Goal: Navigation & Orientation: Understand site structure

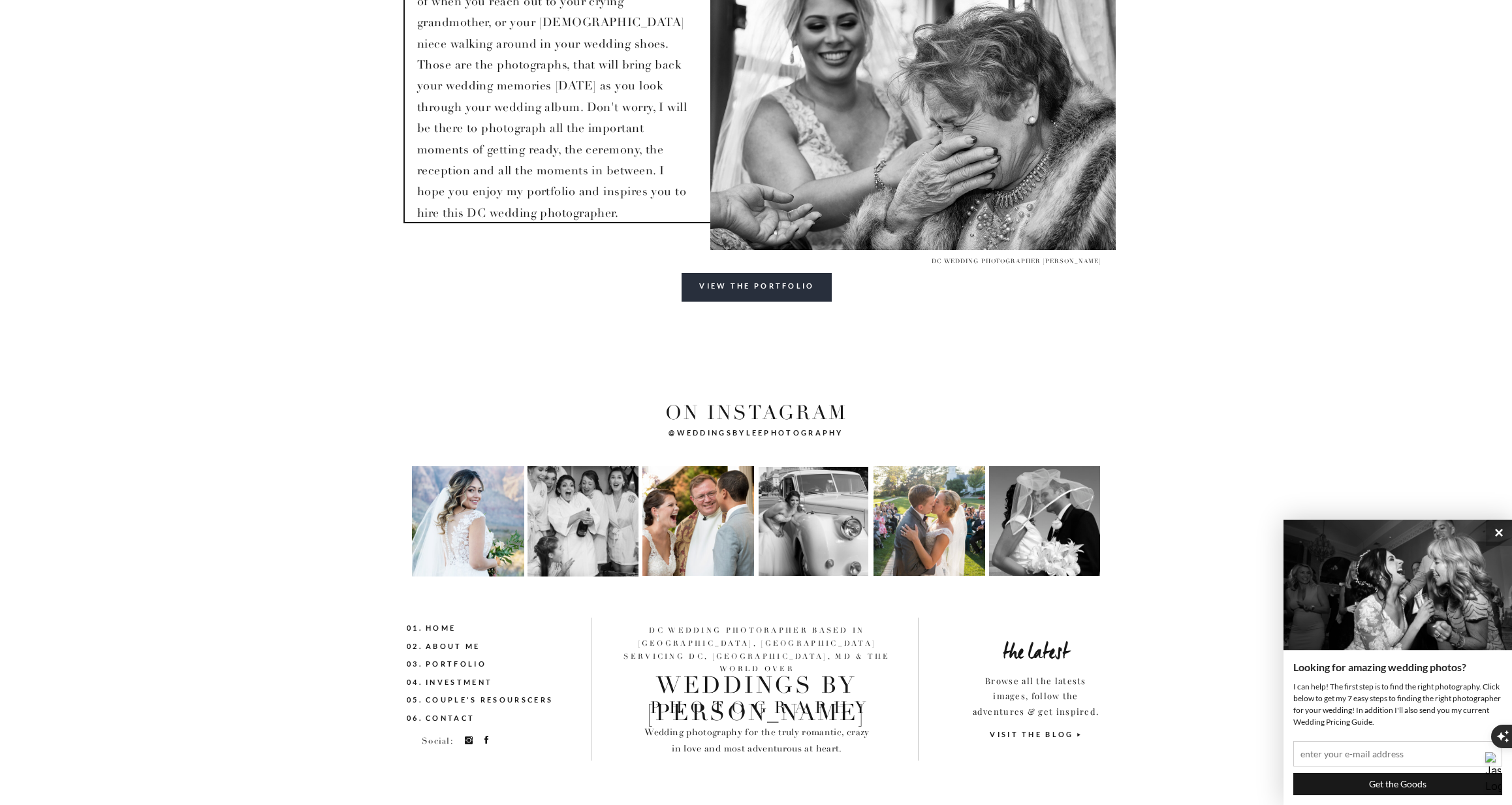
scroll to position [4905, 0]
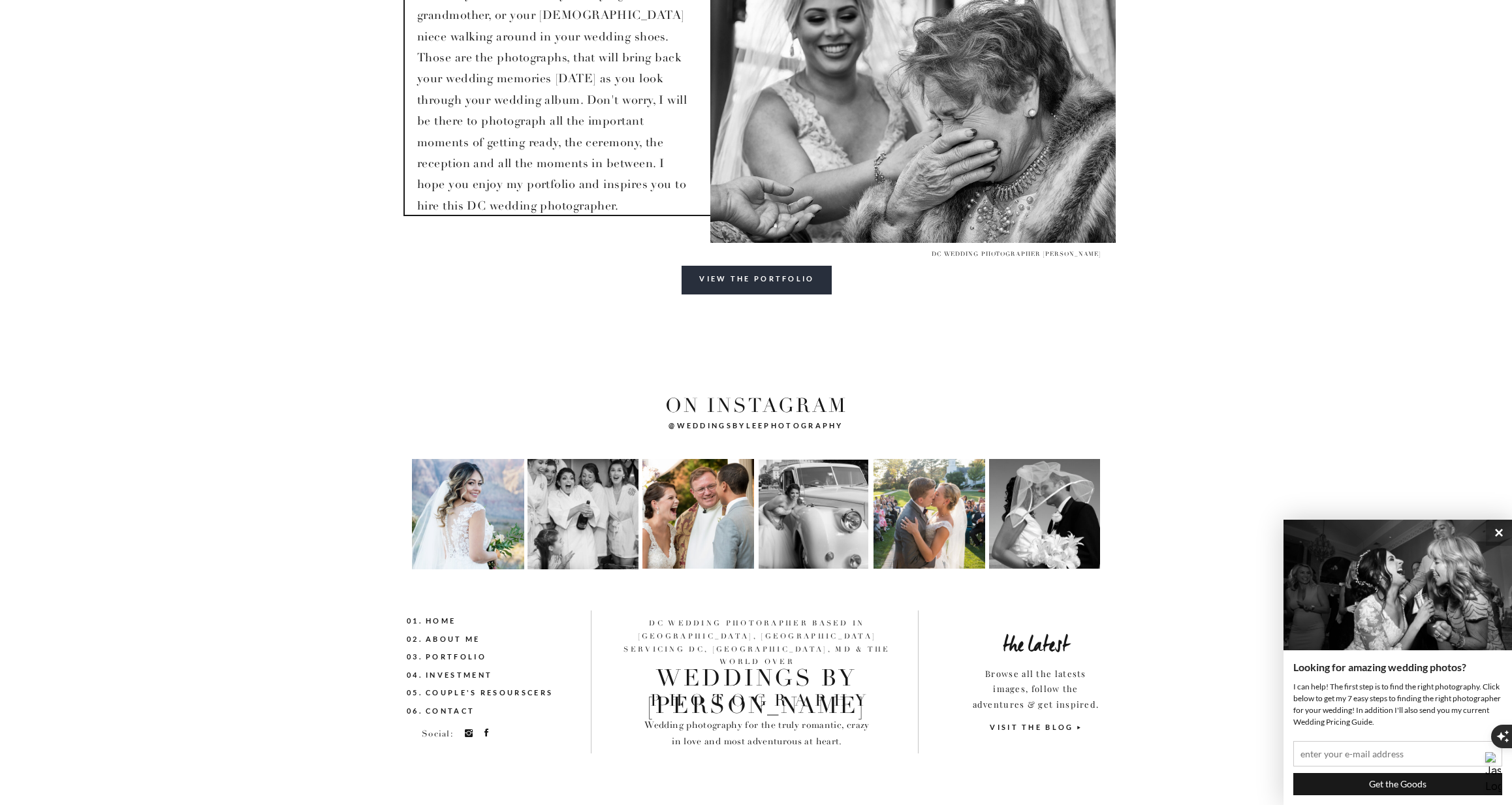
click at [452, 636] on nav "02. About me" at bounding box center [469, 640] width 126 height 14
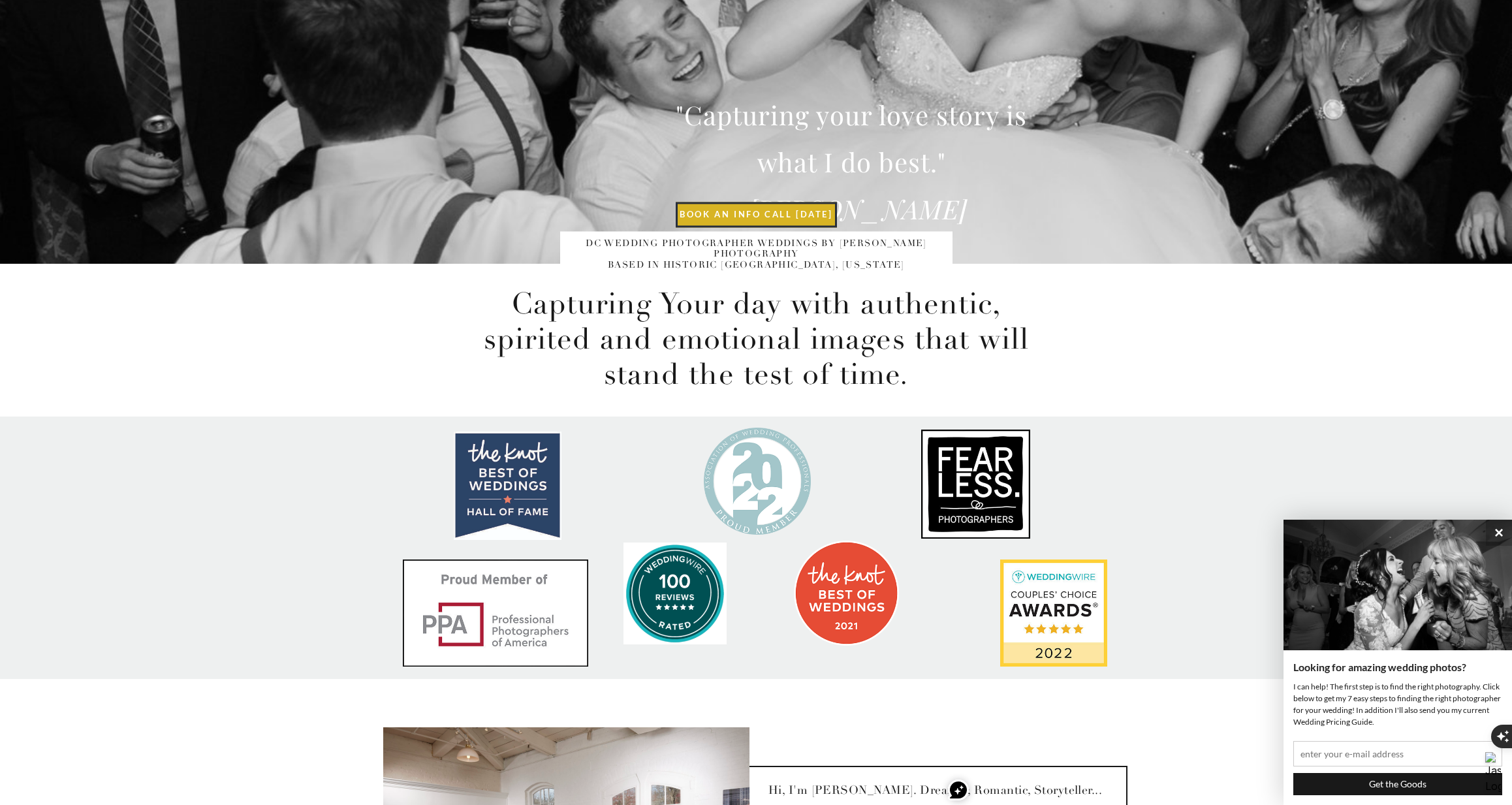
scroll to position [0, 0]
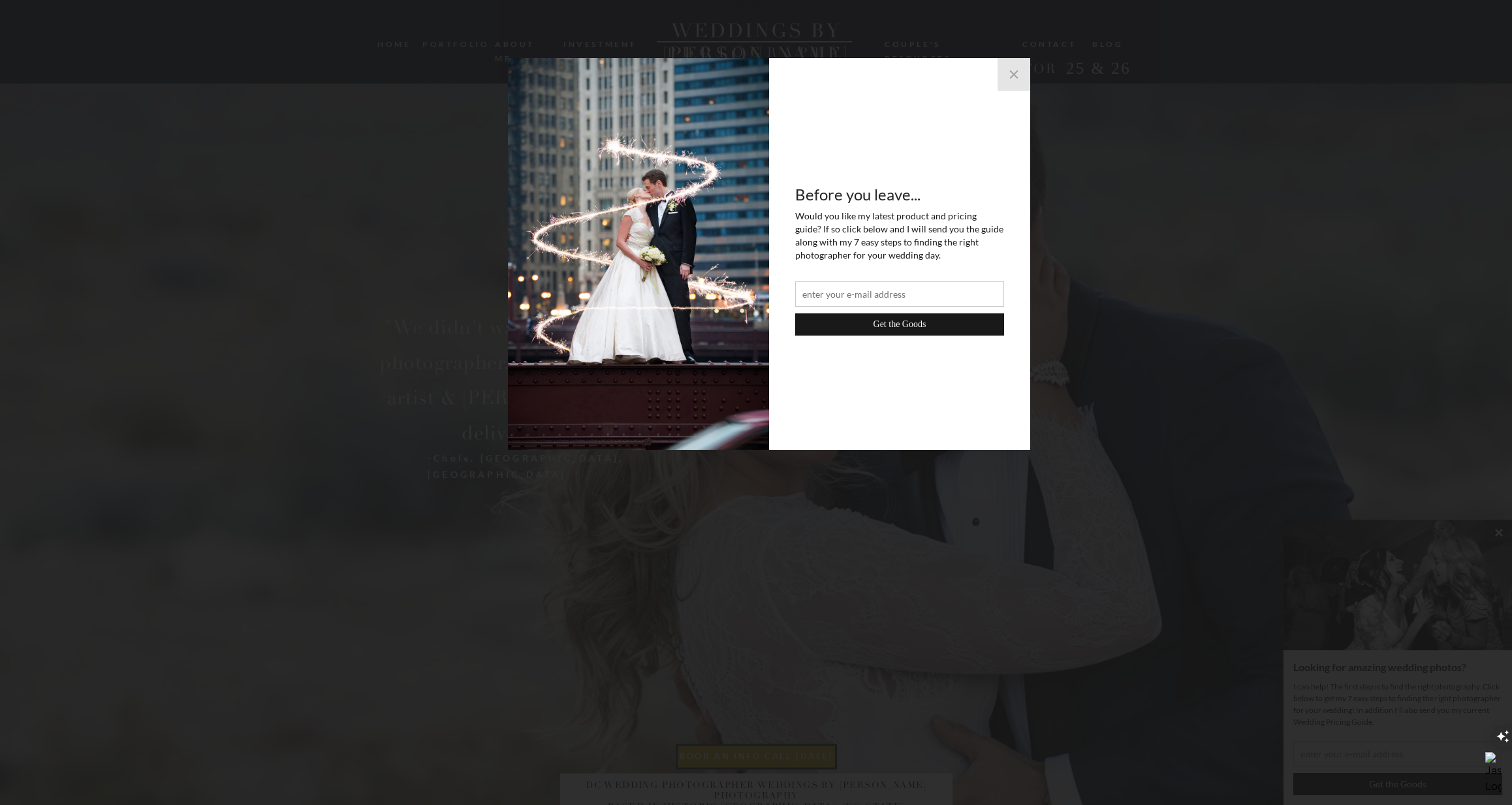
click at [1014, 79] on button "×" at bounding box center [1014, 75] width 33 height 33
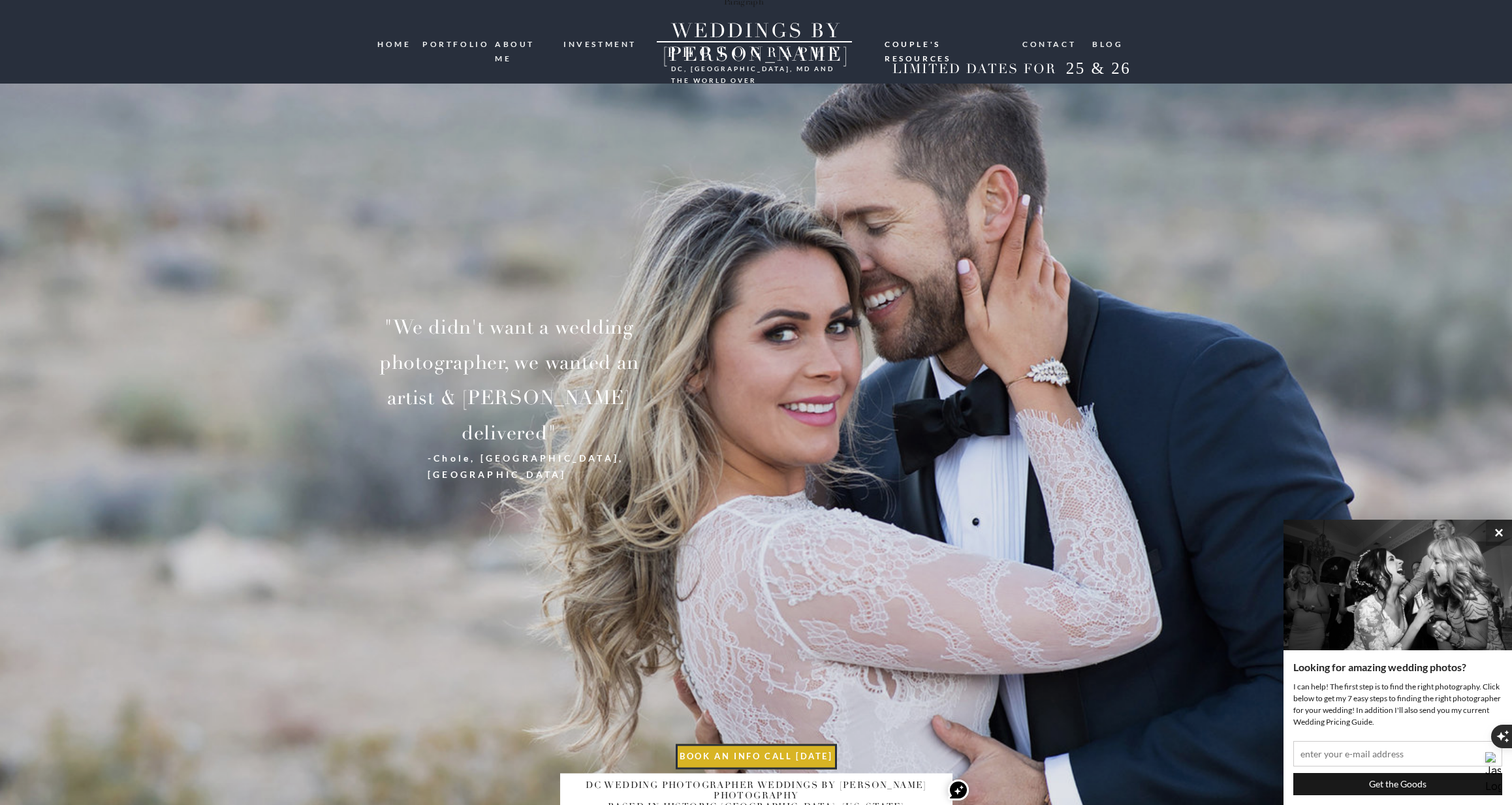
click at [607, 39] on nav "investment" at bounding box center [601, 43] width 75 height 12
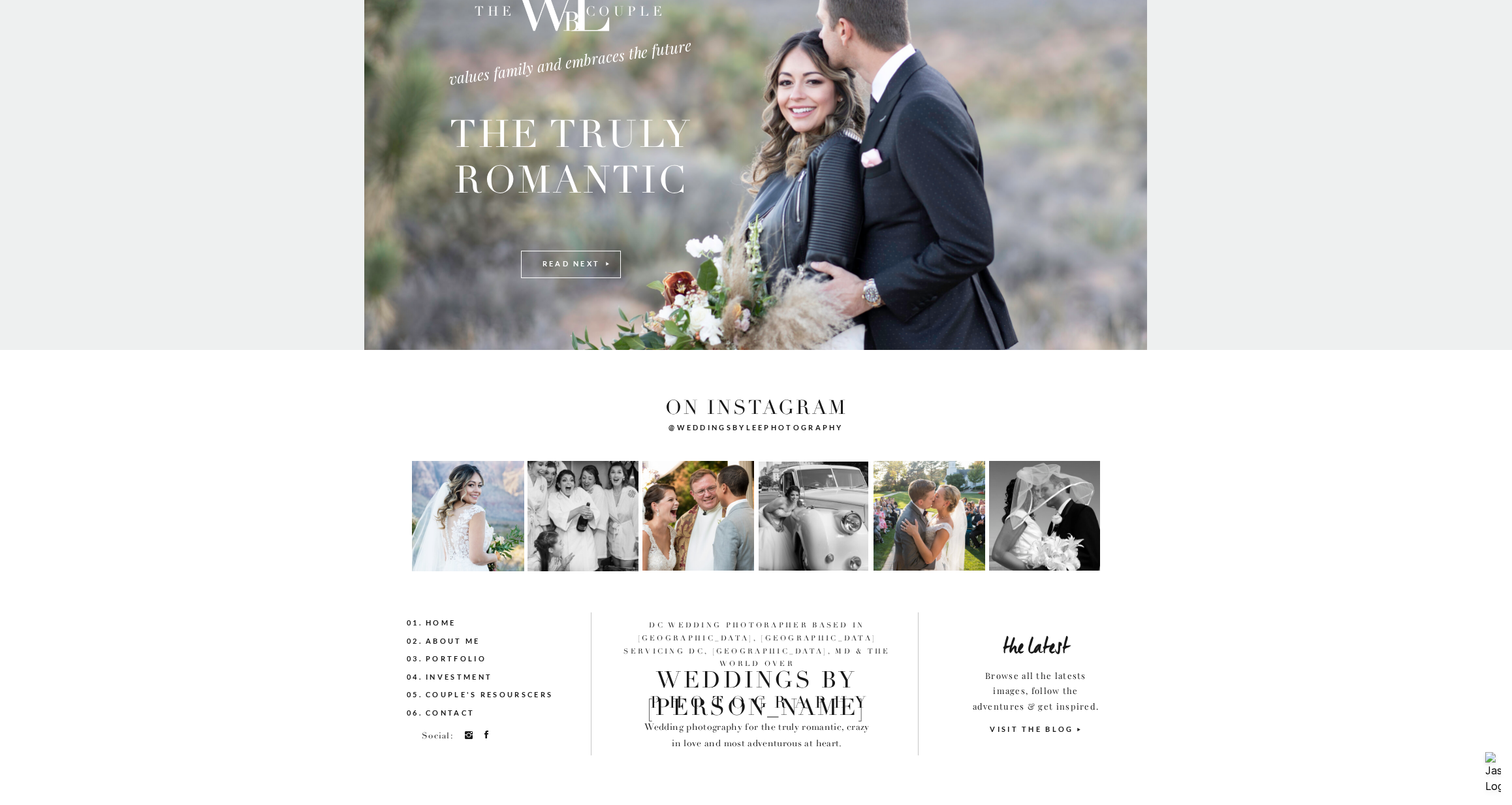
scroll to position [2692, 0]
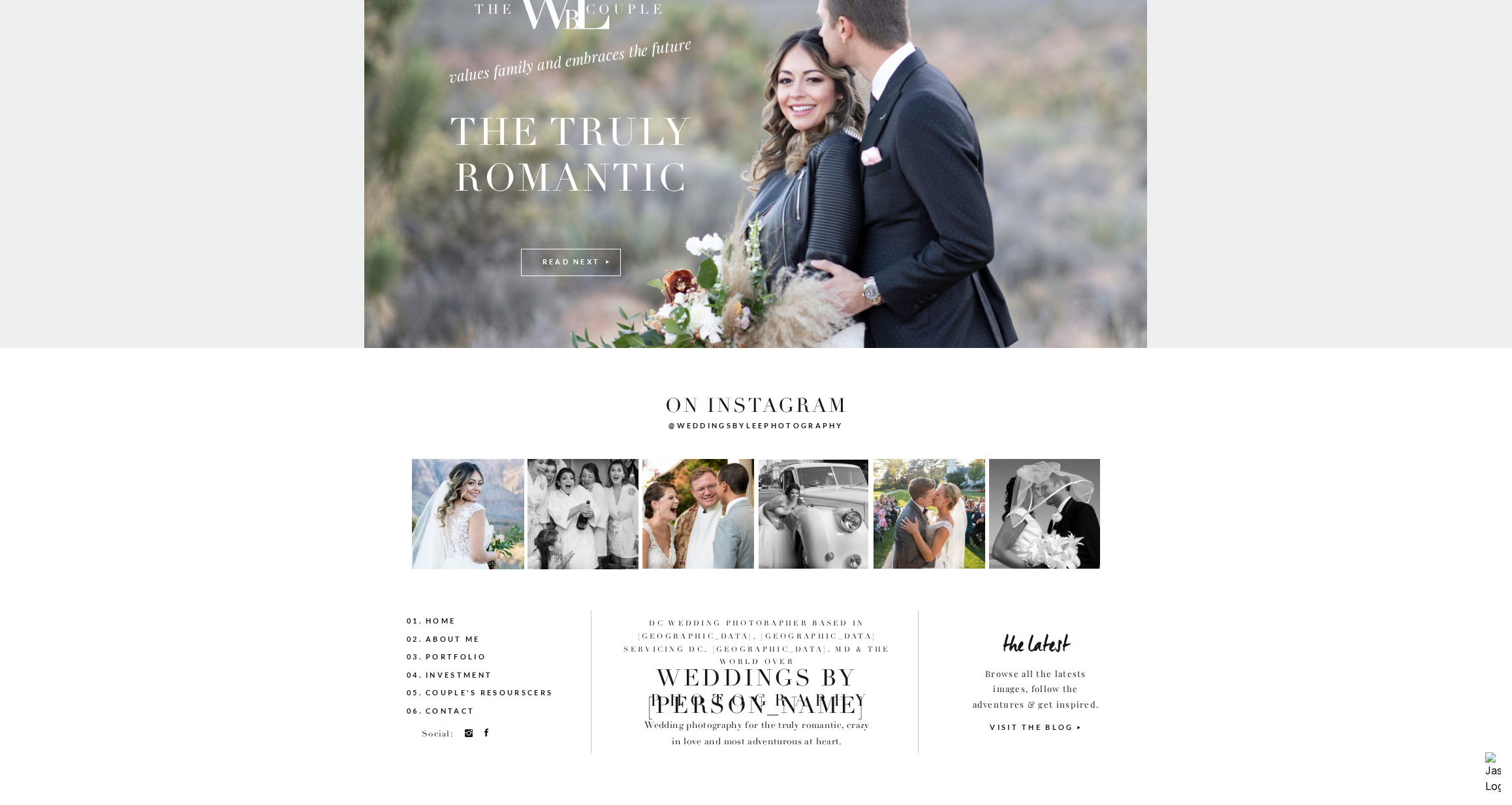
click at [483, 672] on nav "04. investment" at bounding box center [469, 676] width 126 height 14
click at [471, 655] on nav "03. Portfolio" at bounding box center [469, 658] width 126 height 14
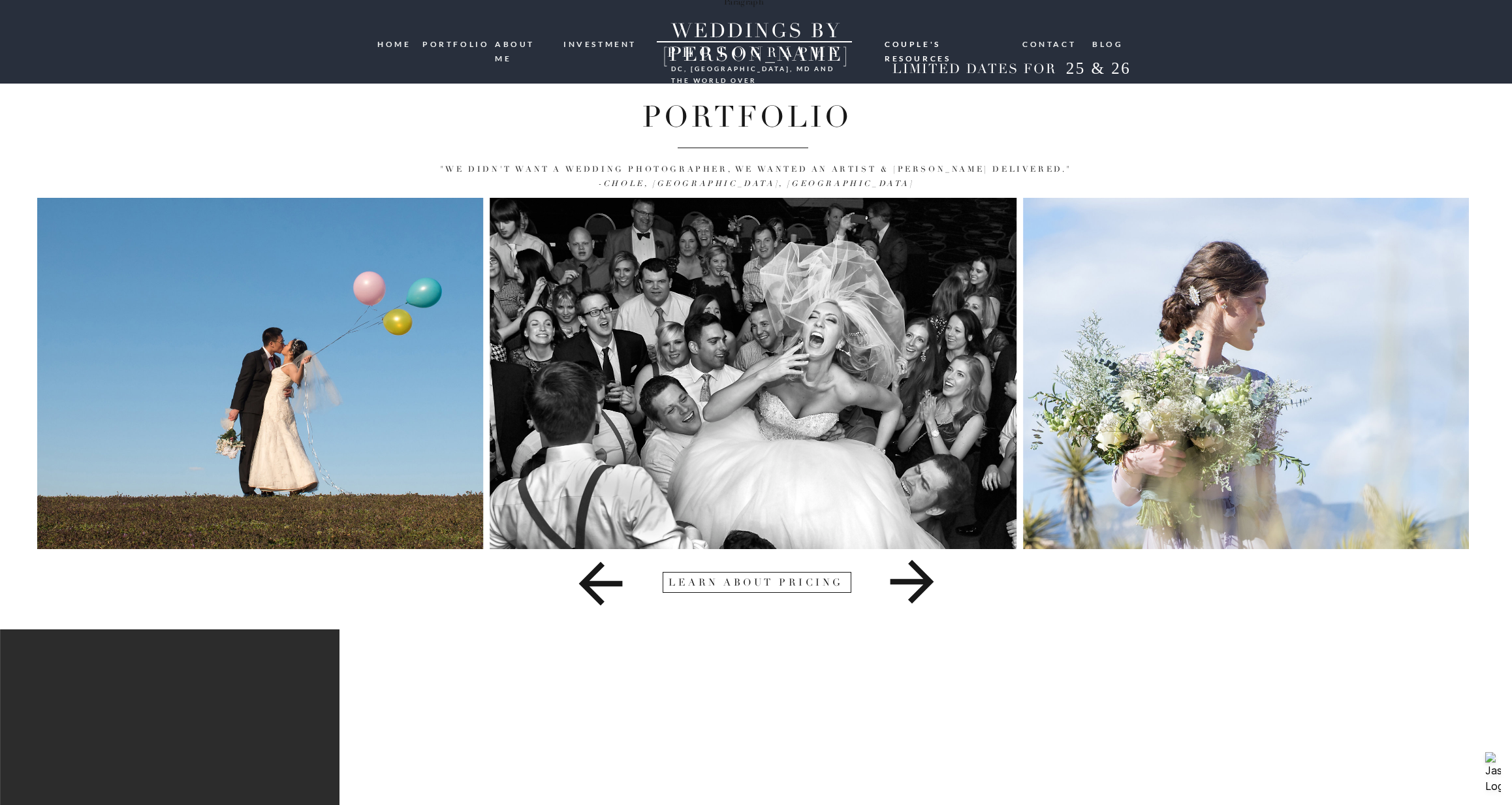
click at [916, 600] on icon at bounding box center [912, 582] width 798 height 65
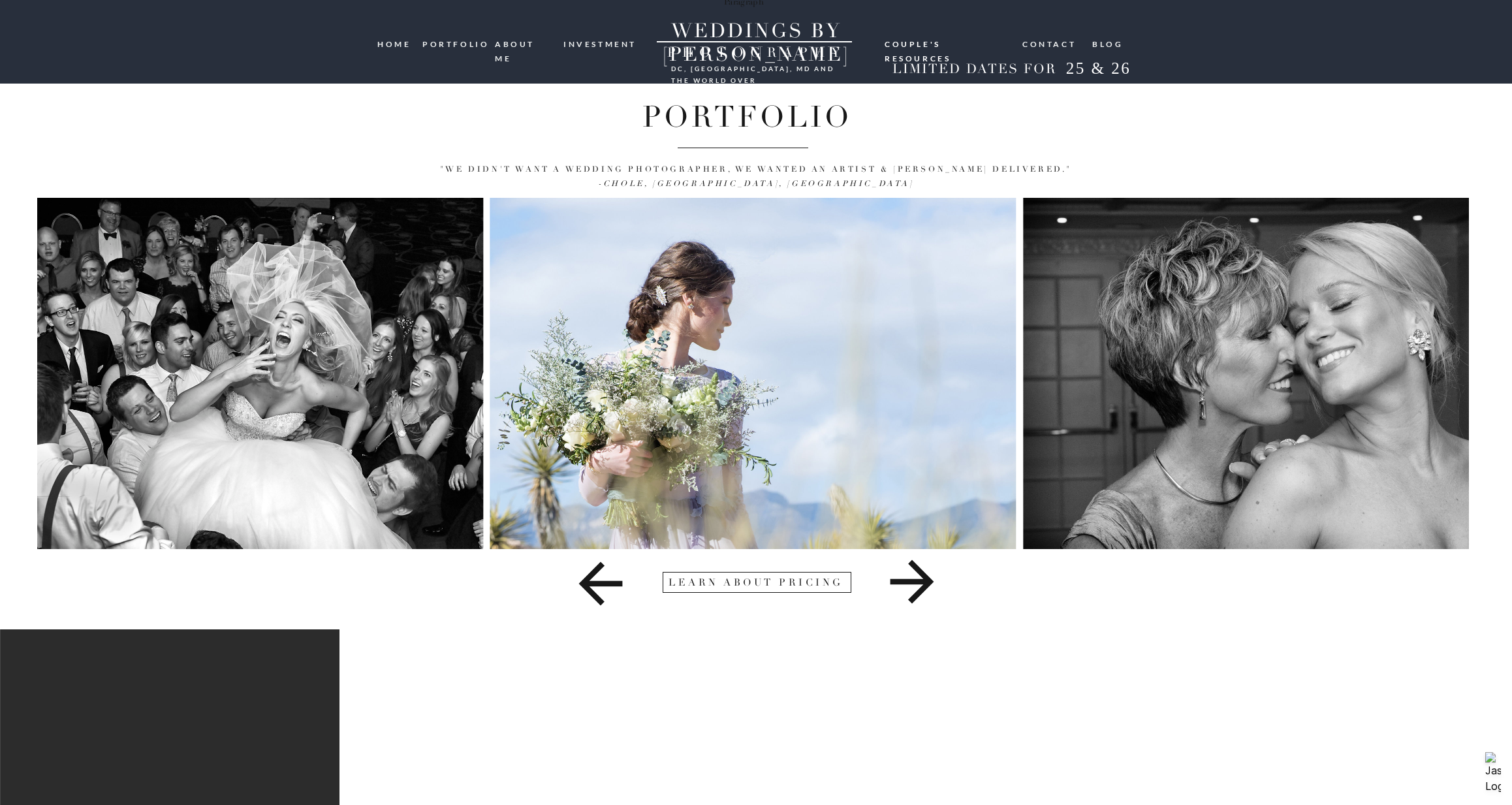
click at [918, 38] on nav "Couple's resources" at bounding box center [947, 43] width 126 height 10
